Goal: Transaction & Acquisition: Subscribe to service/newsletter

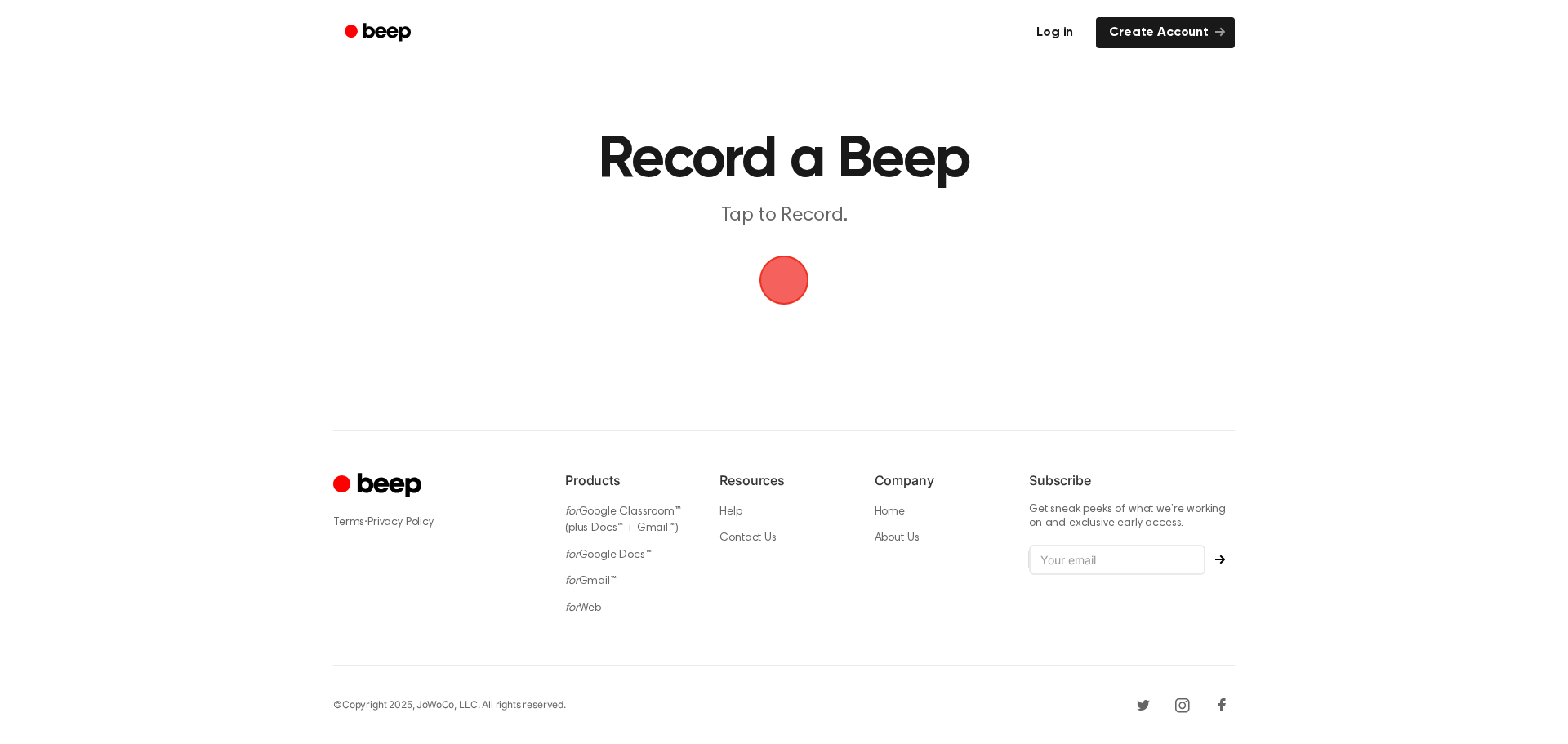
click at [1061, 36] on link "Log in" at bounding box center [1055, 32] width 63 height 31
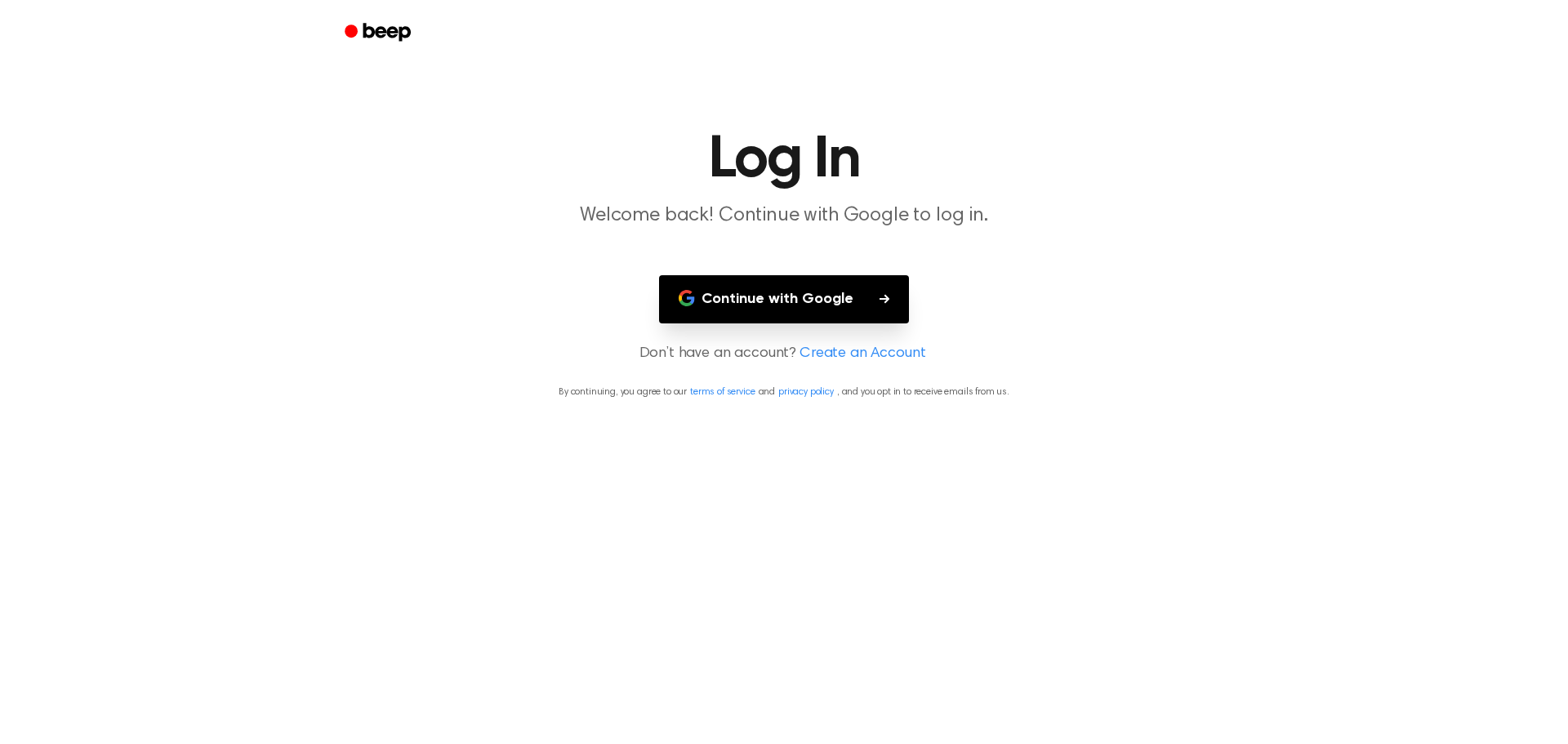
click at [864, 293] on button "Continue with Google" at bounding box center [784, 299] width 250 height 48
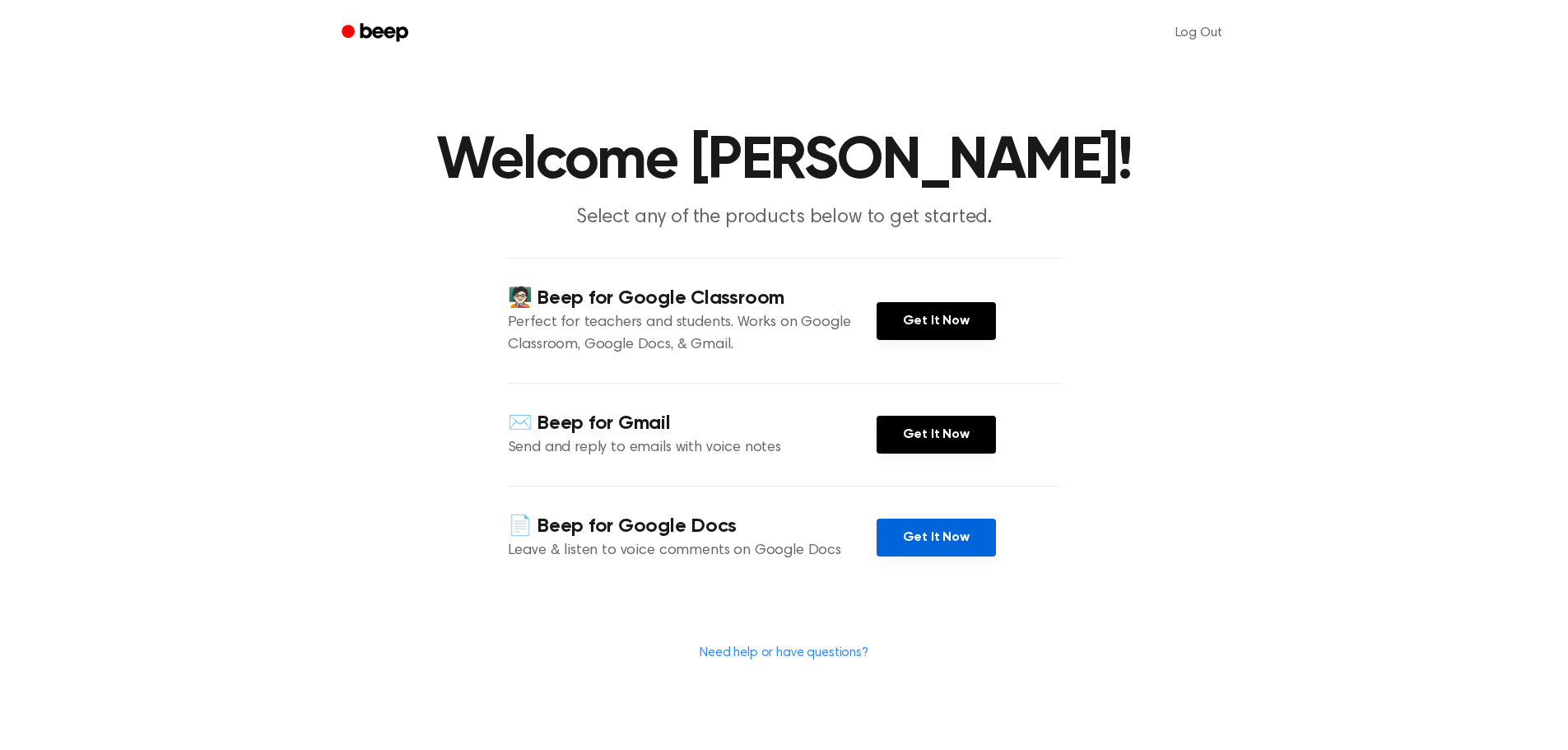
click at [905, 542] on link "Get It Now" at bounding box center [936, 537] width 119 height 38
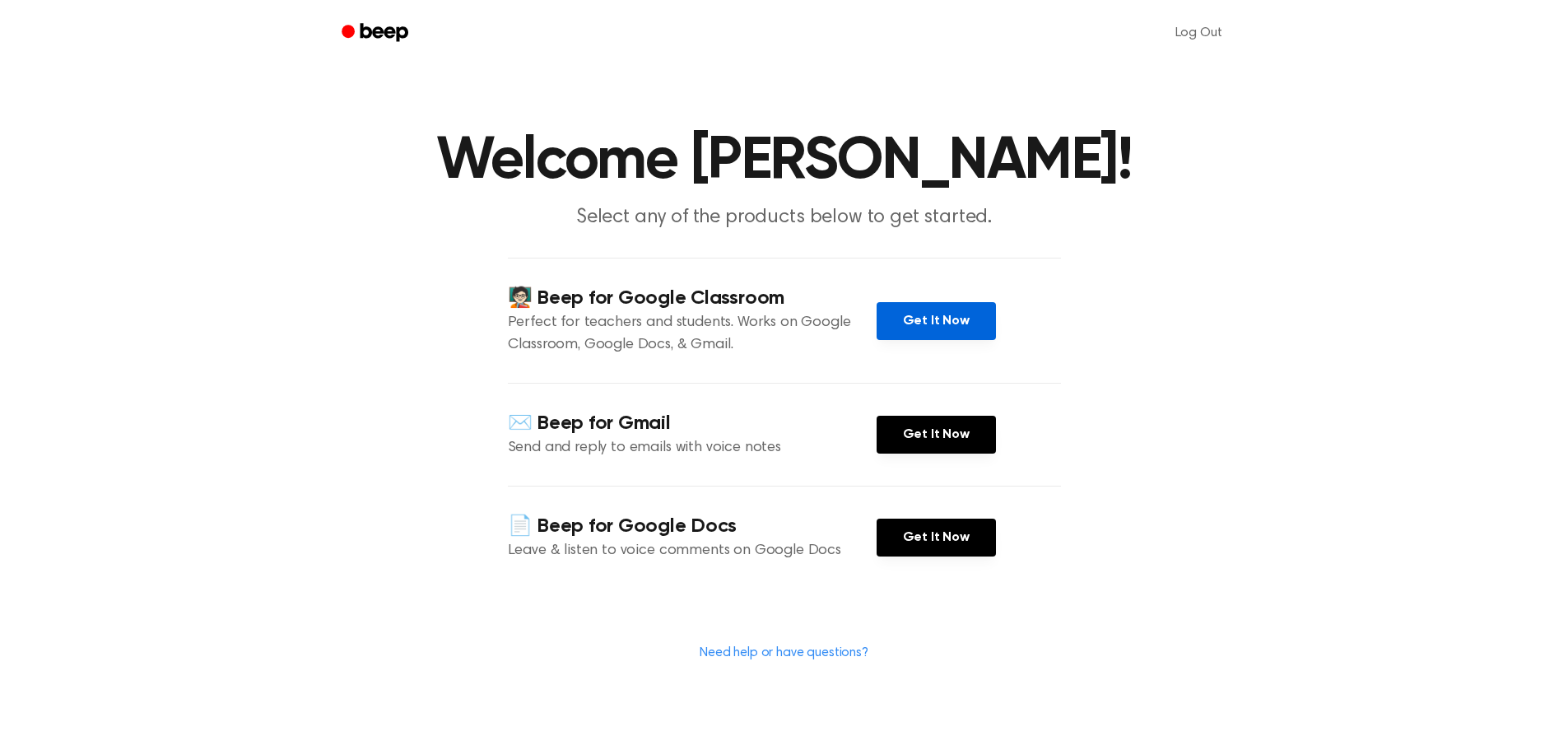
click at [970, 321] on link "Get It Now" at bounding box center [936, 321] width 119 height 38
click at [403, 34] on icon "Beep" at bounding box center [376, 33] width 70 height 24
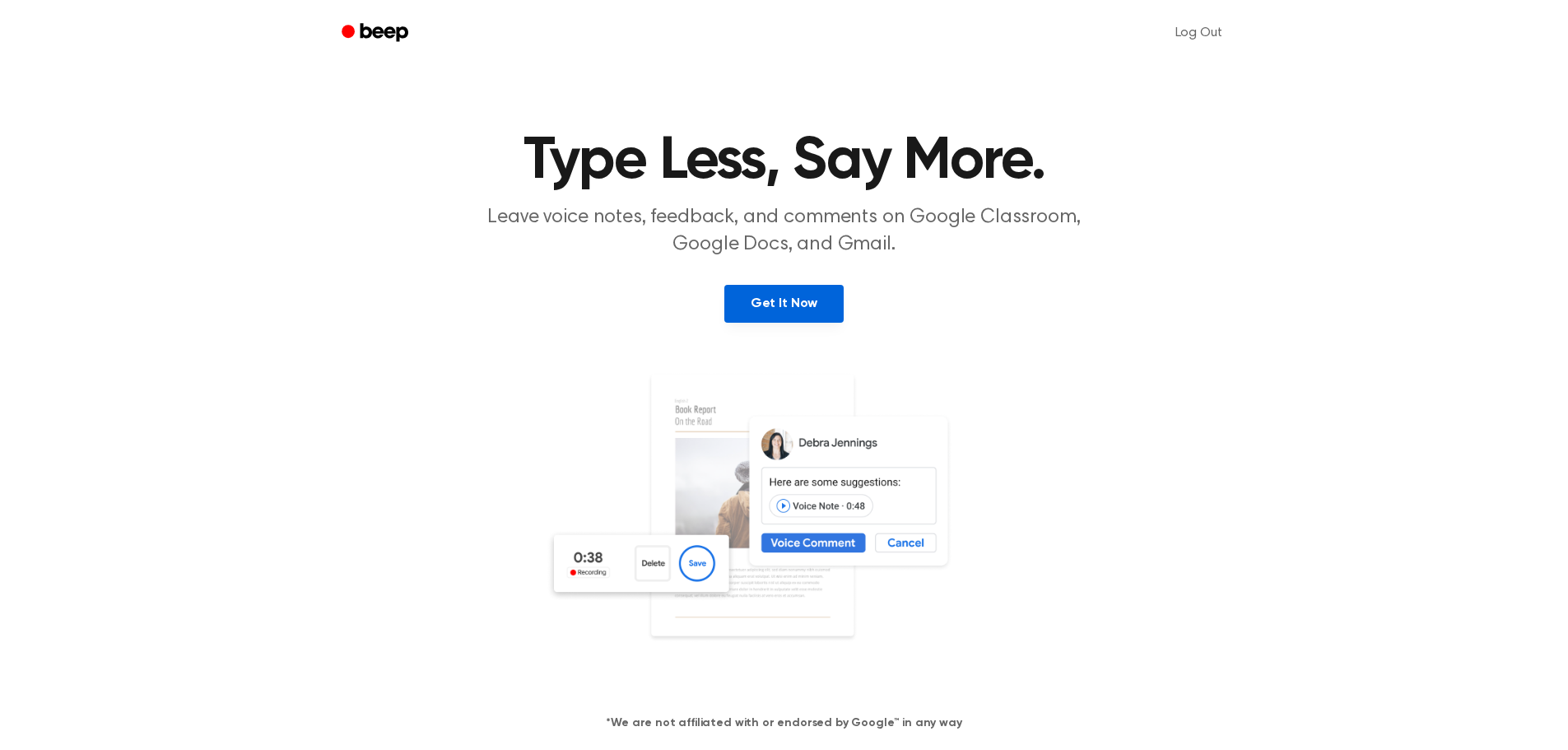
click at [785, 293] on link "Get It Now" at bounding box center [784, 303] width 119 height 38
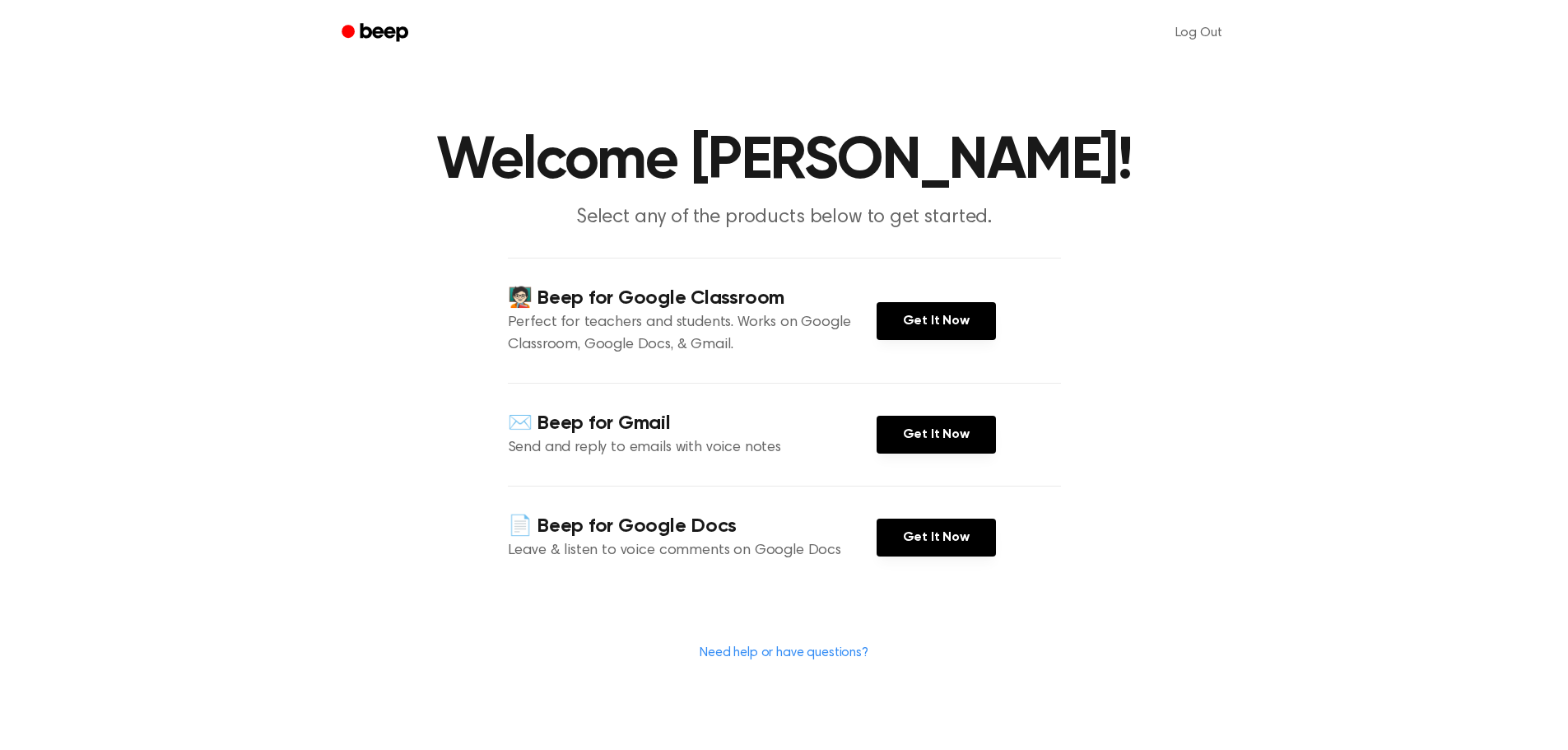
click at [404, 36] on icon "Beep" at bounding box center [384, 32] width 48 height 18
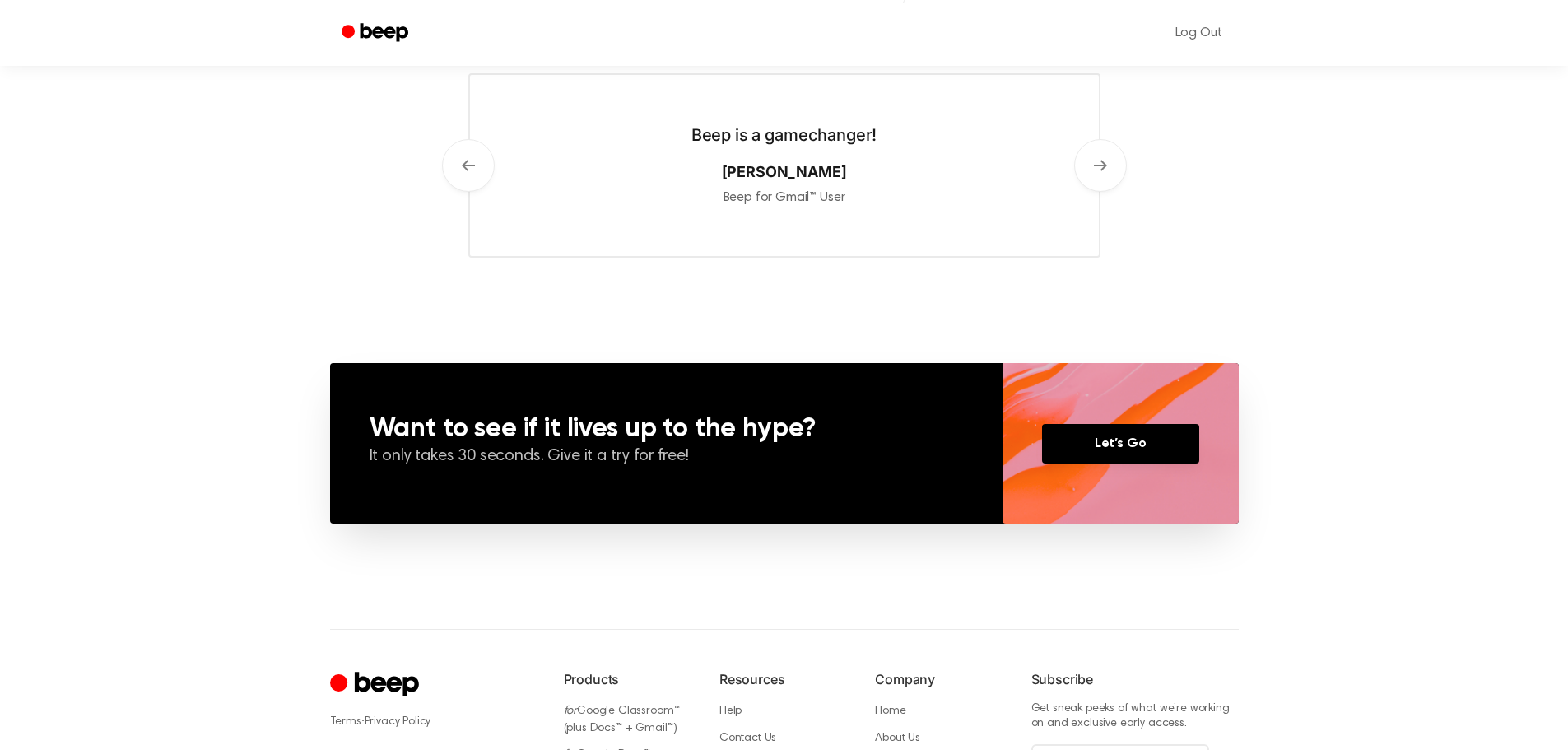
scroll to position [1111, 0]
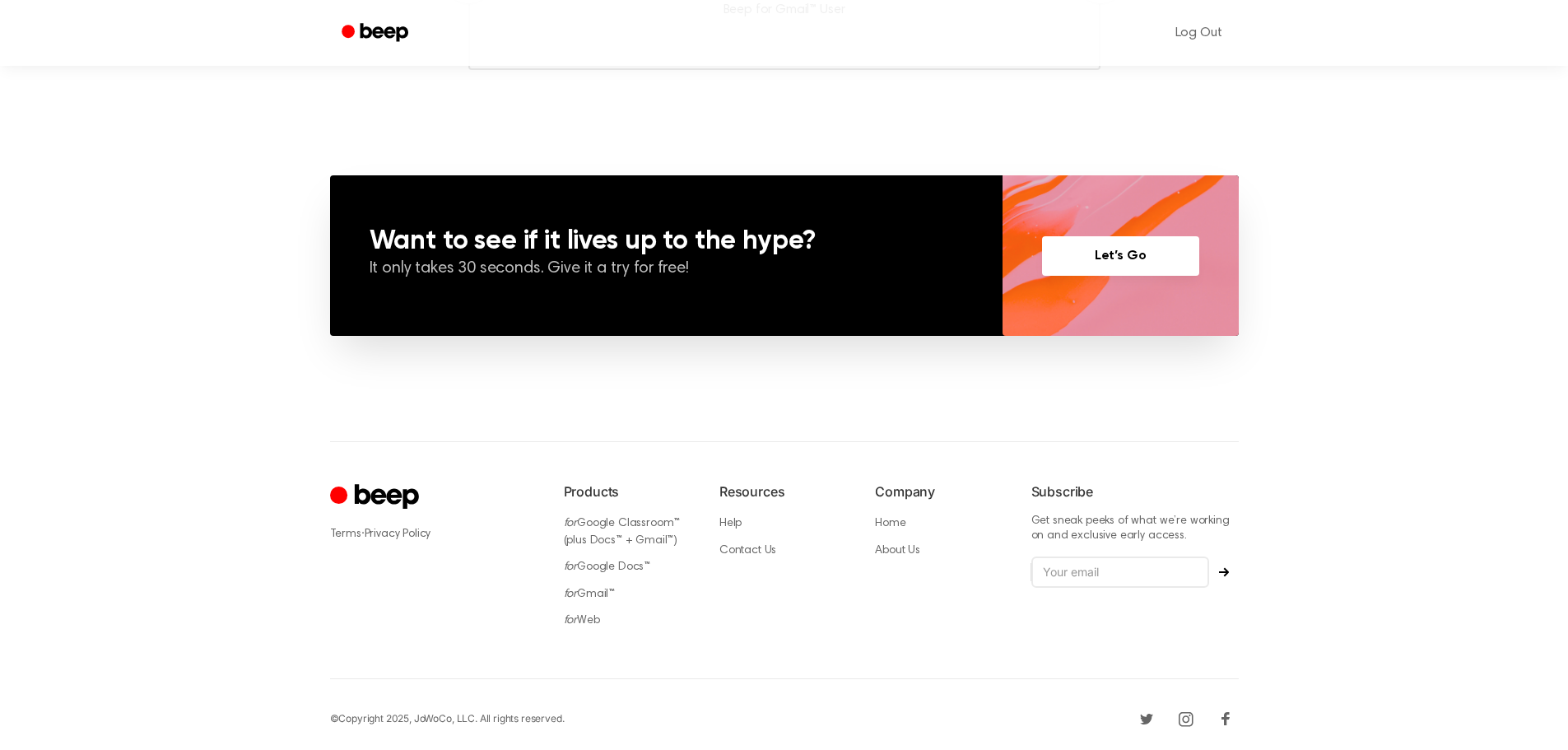
click at [1121, 250] on link "Let’s Go" at bounding box center [1121, 257] width 157 height 40
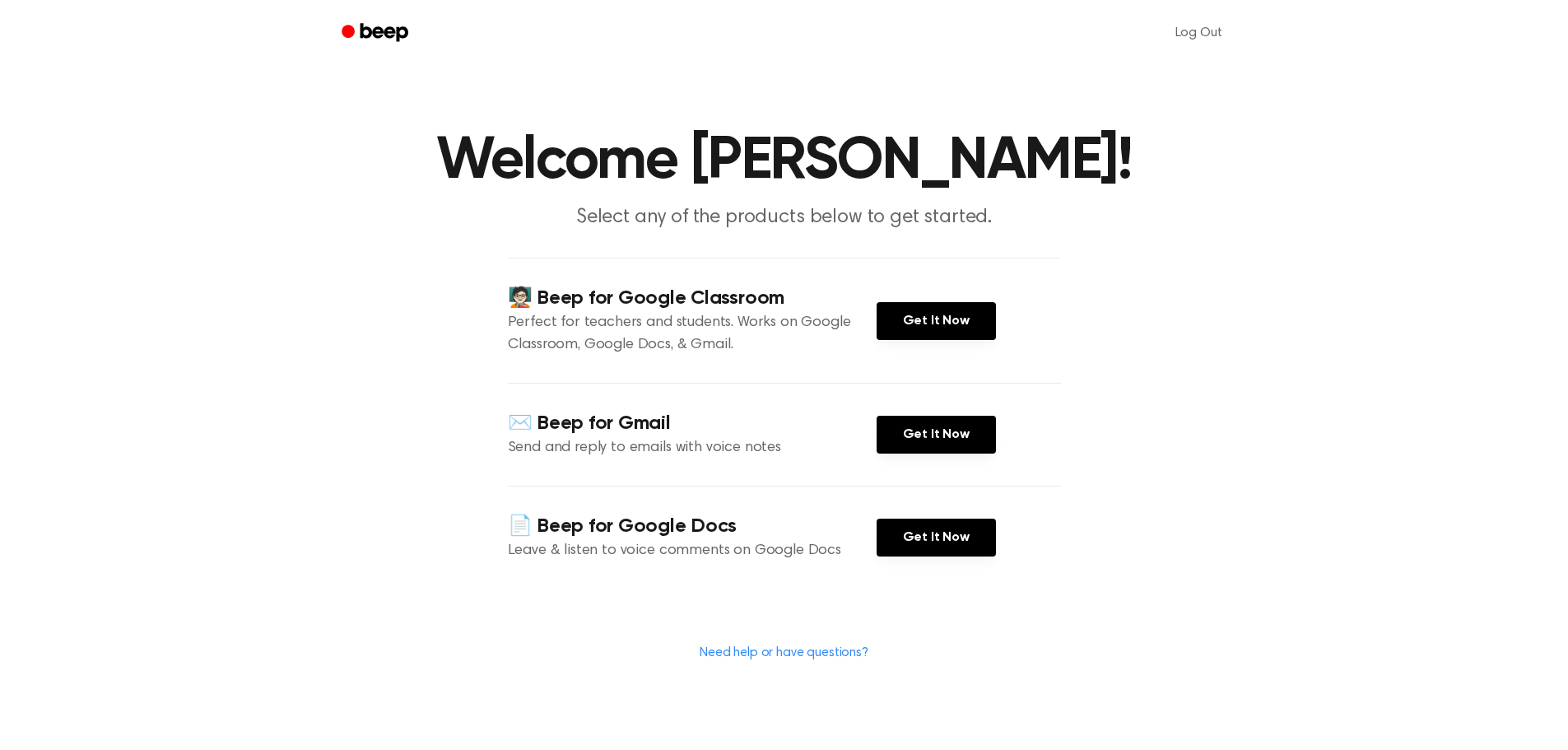
click at [337, 25] on link "Beep" at bounding box center [377, 33] width 93 height 32
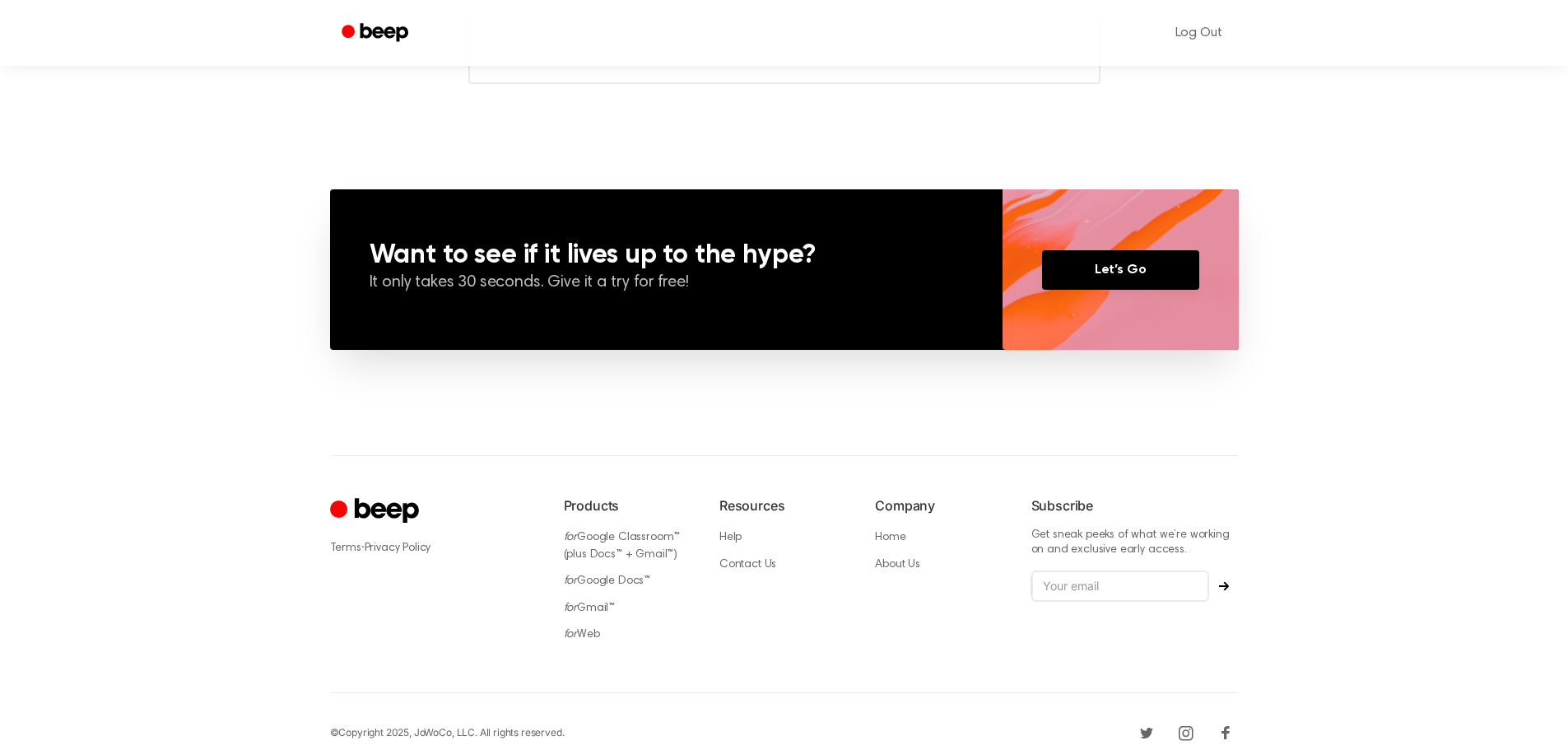
scroll to position [1111, 0]
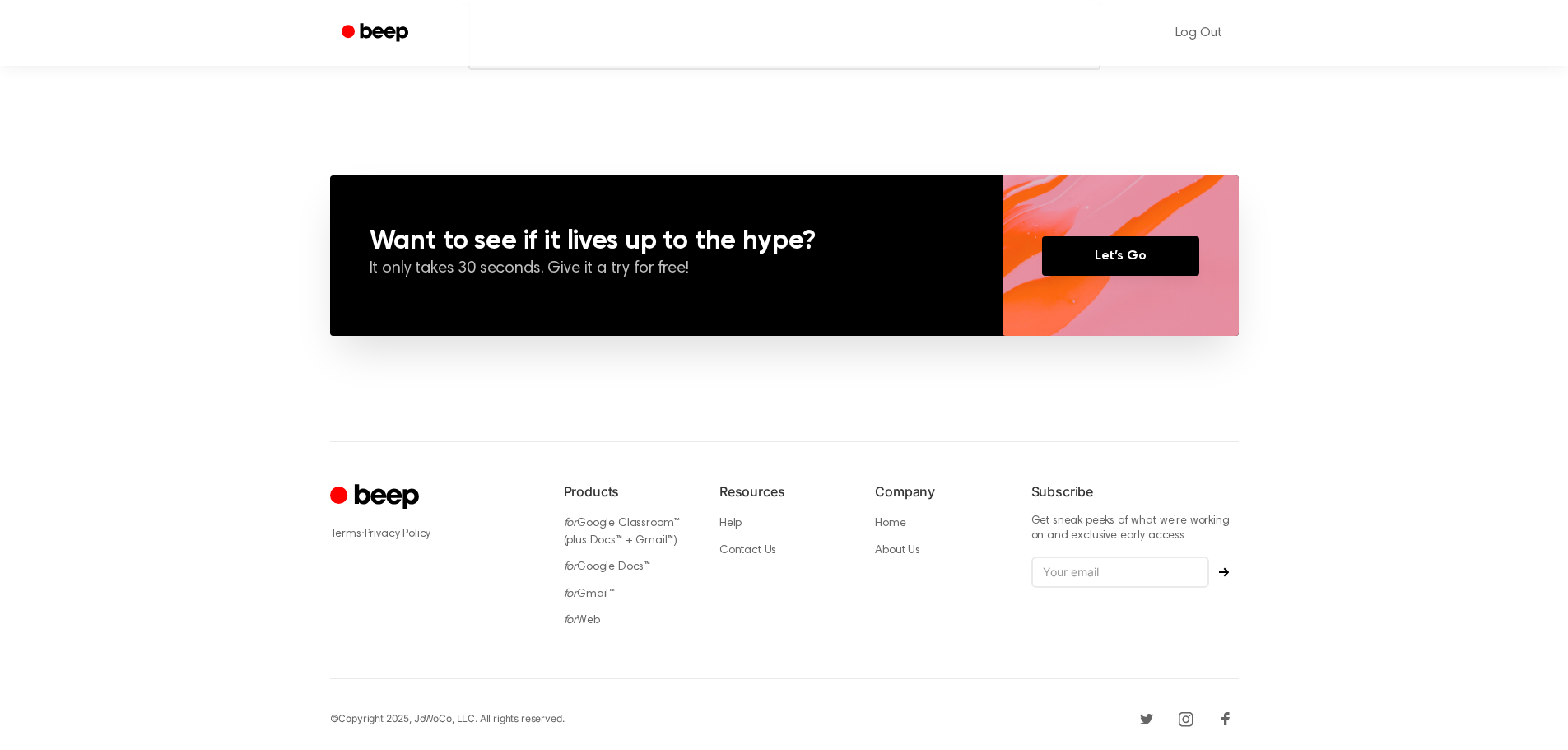
click at [409, 504] on icon "Cruip" at bounding box center [377, 497] width 93 height 32
click at [597, 494] on h6 "Products" at bounding box center [628, 491] width 129 height 20
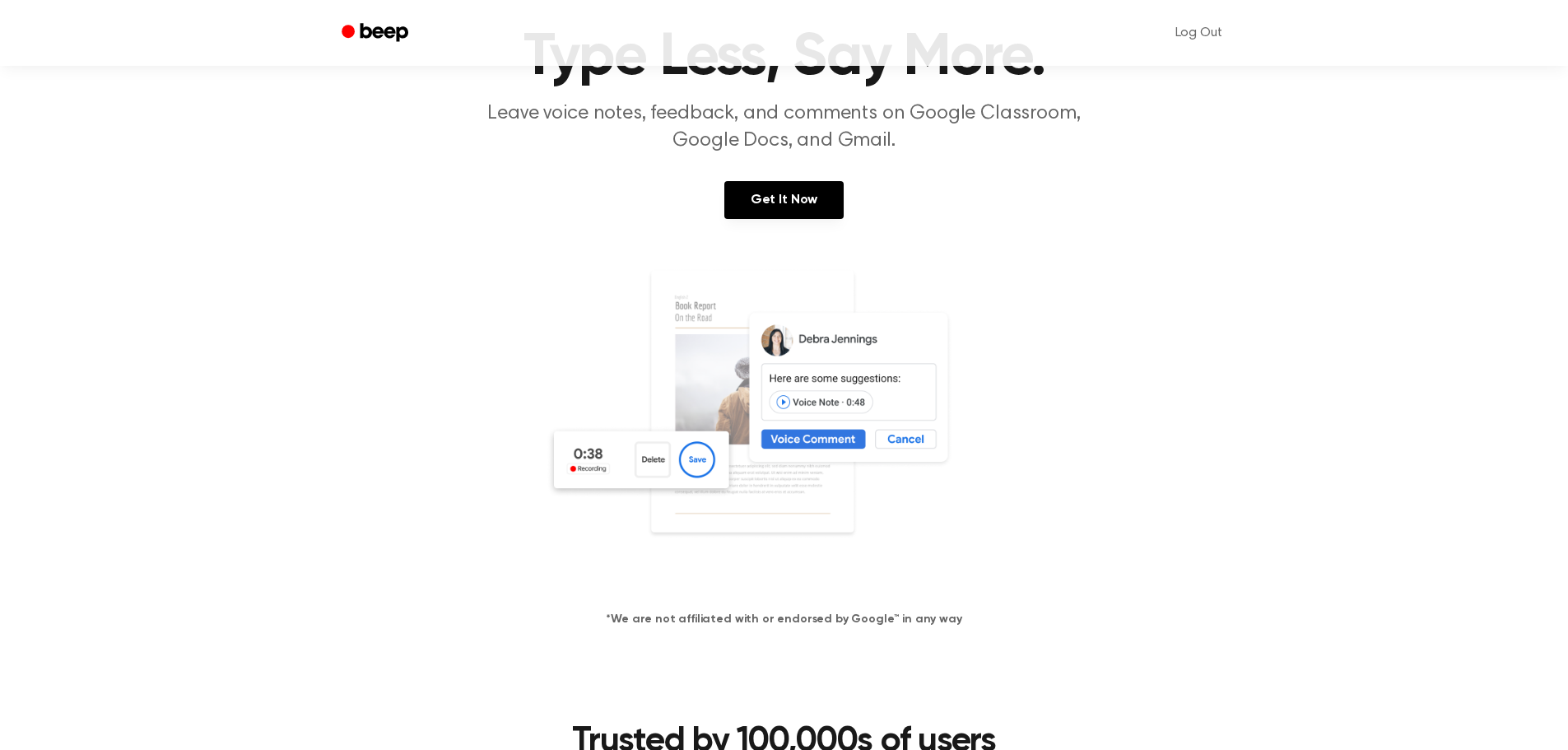
scroll to position [0, 0]
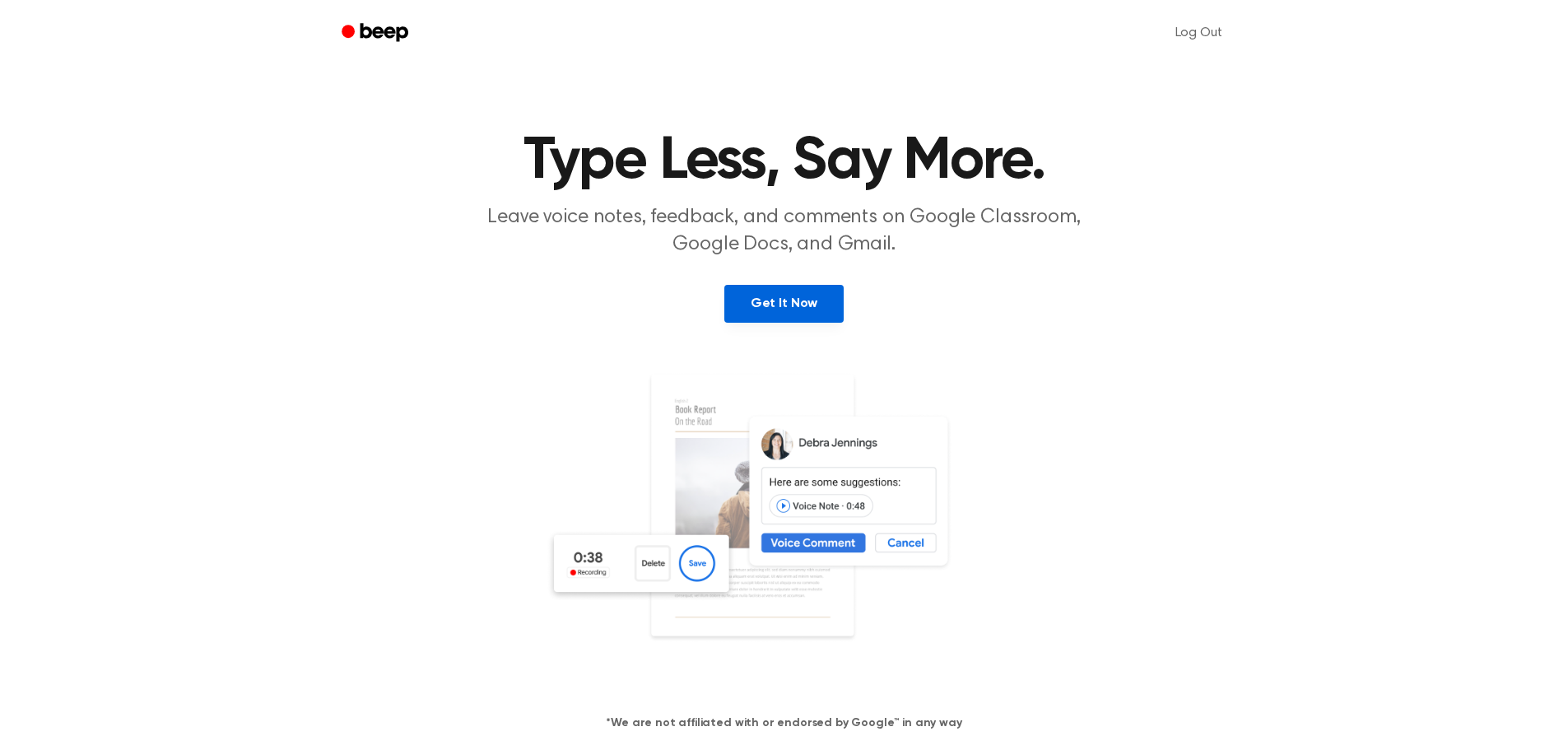
click at [766, 303] on link "Get It Now" at bounding box center [784, 303] width 119 height 38
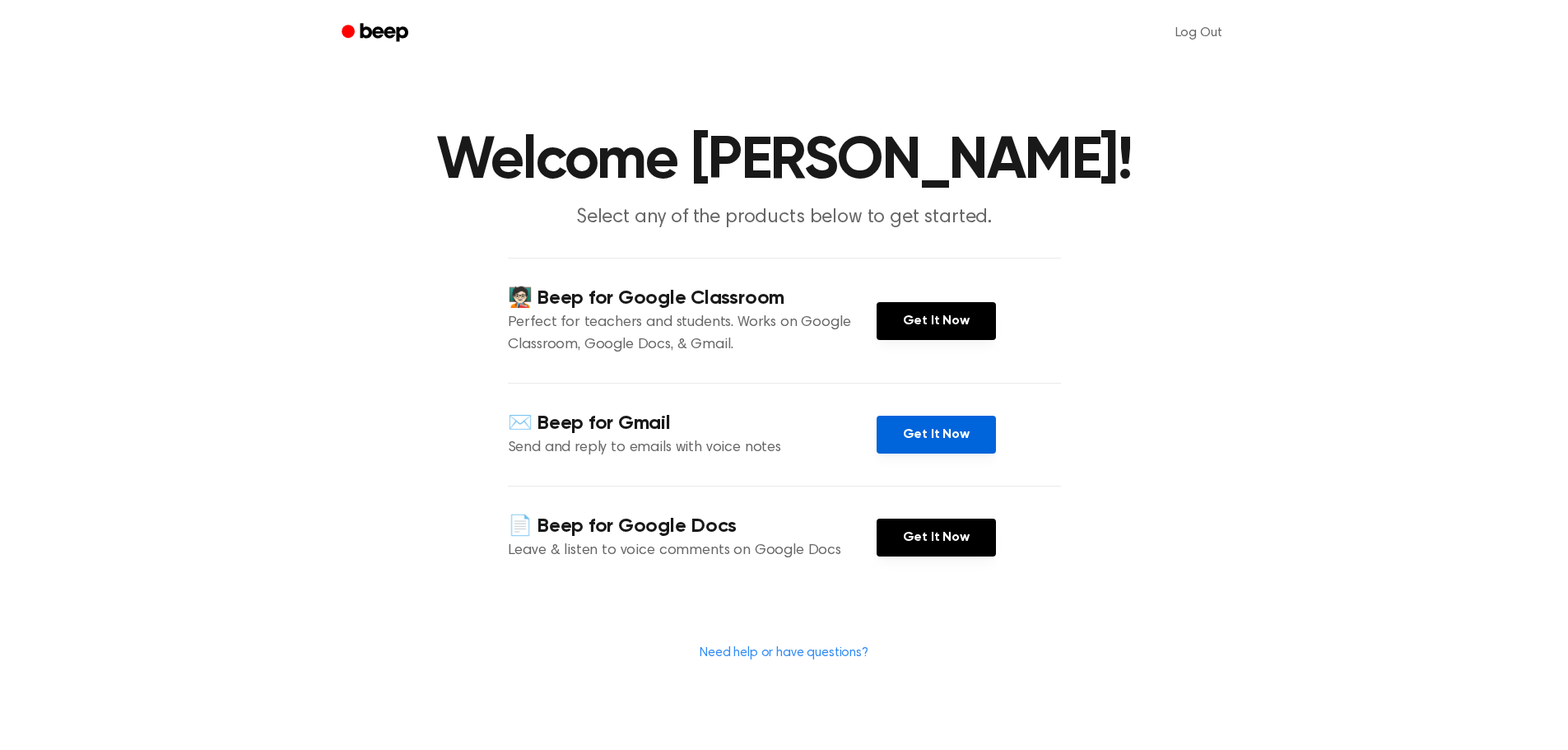
click at [933, 437] on link "Get It Now" at bounding box center [936, 435] width 119 height 38
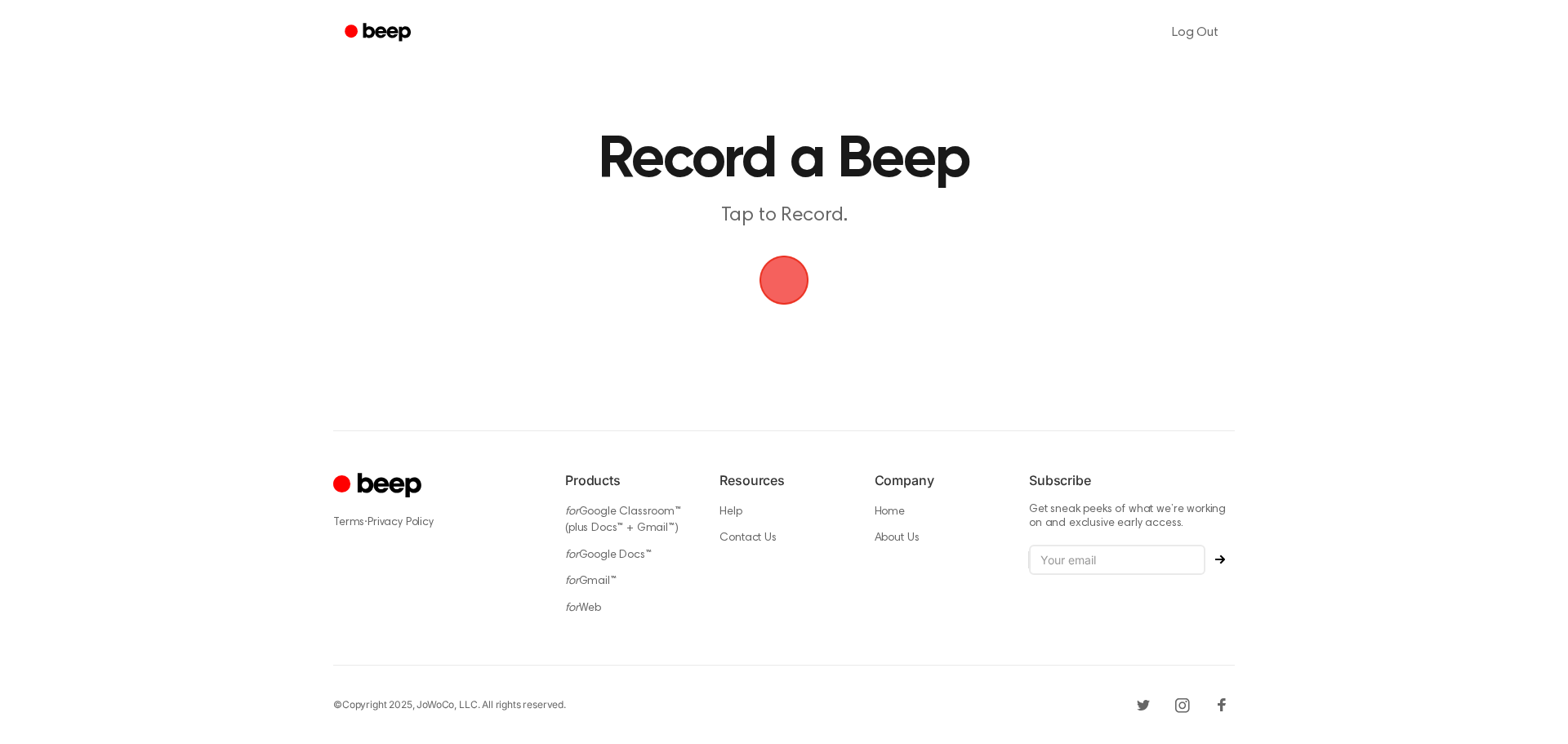
click at [796, 276] on span "button" at bounding box center [784, 280] width 55 height 55
click at [789, 295] on span "button" at bounding box center [784, 280] width 53 height 53
